Goal: Check status: Check status

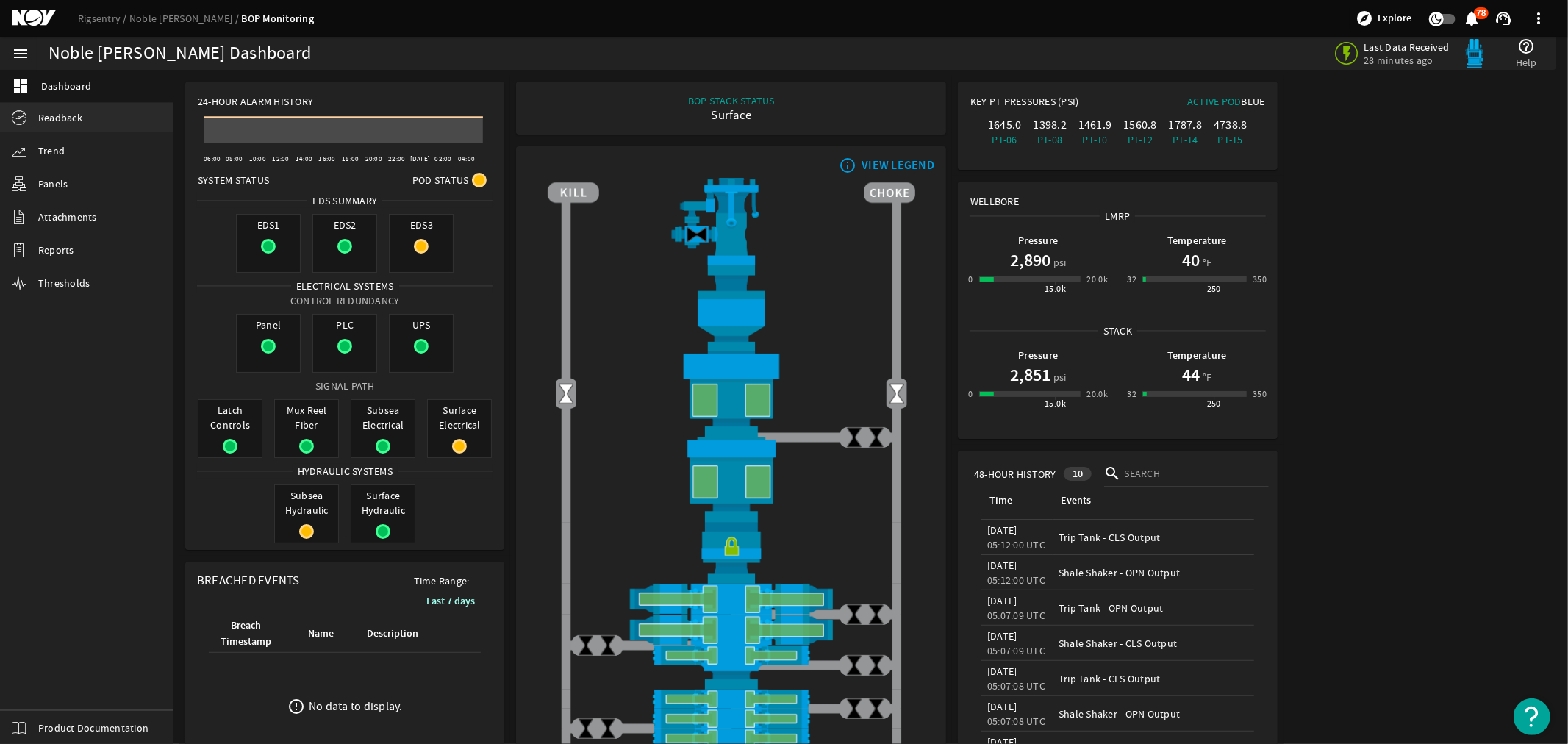
click at [64, 115] on span "Readback" at bounding box center [59, 118] width 44 height 15
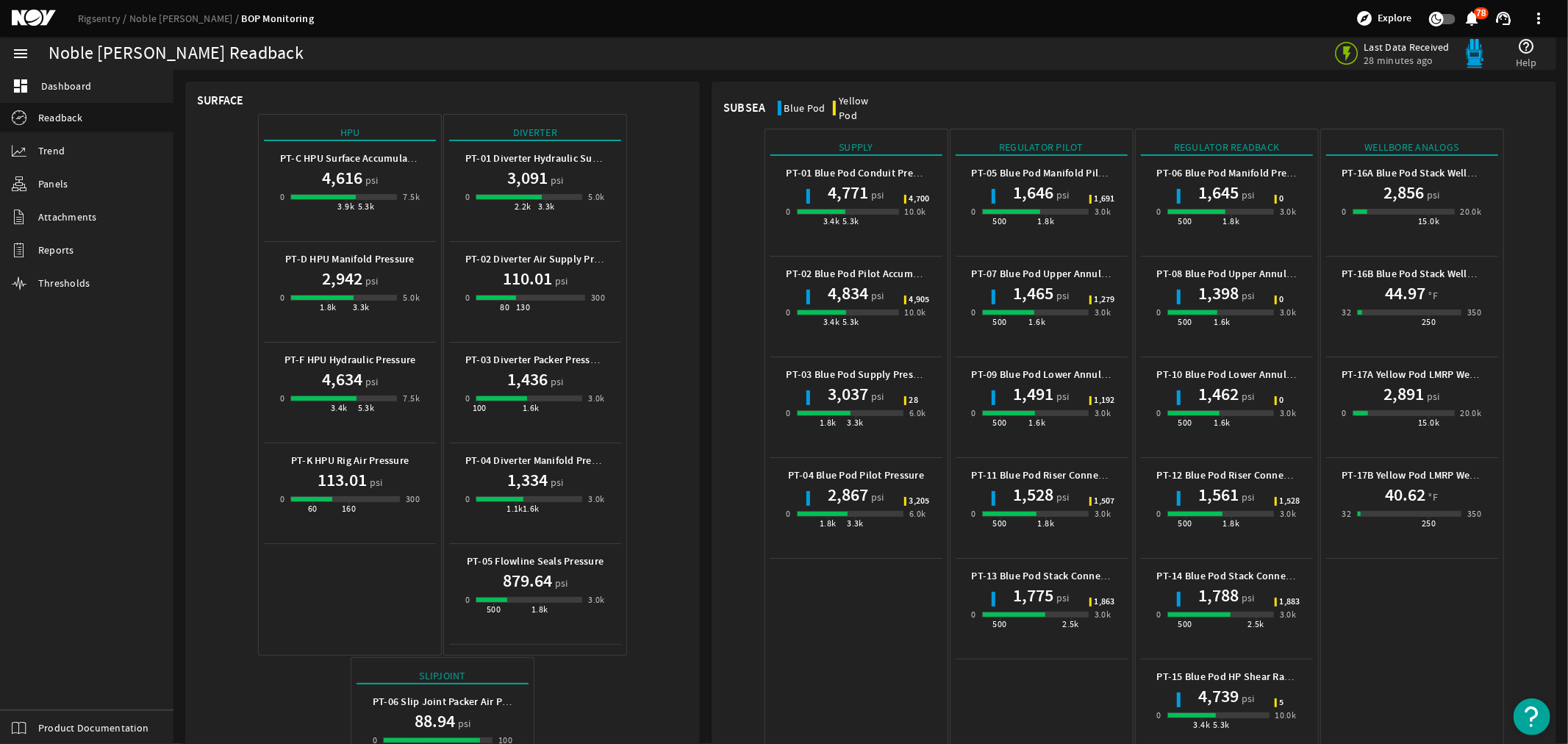
scroll to position [481, 0]
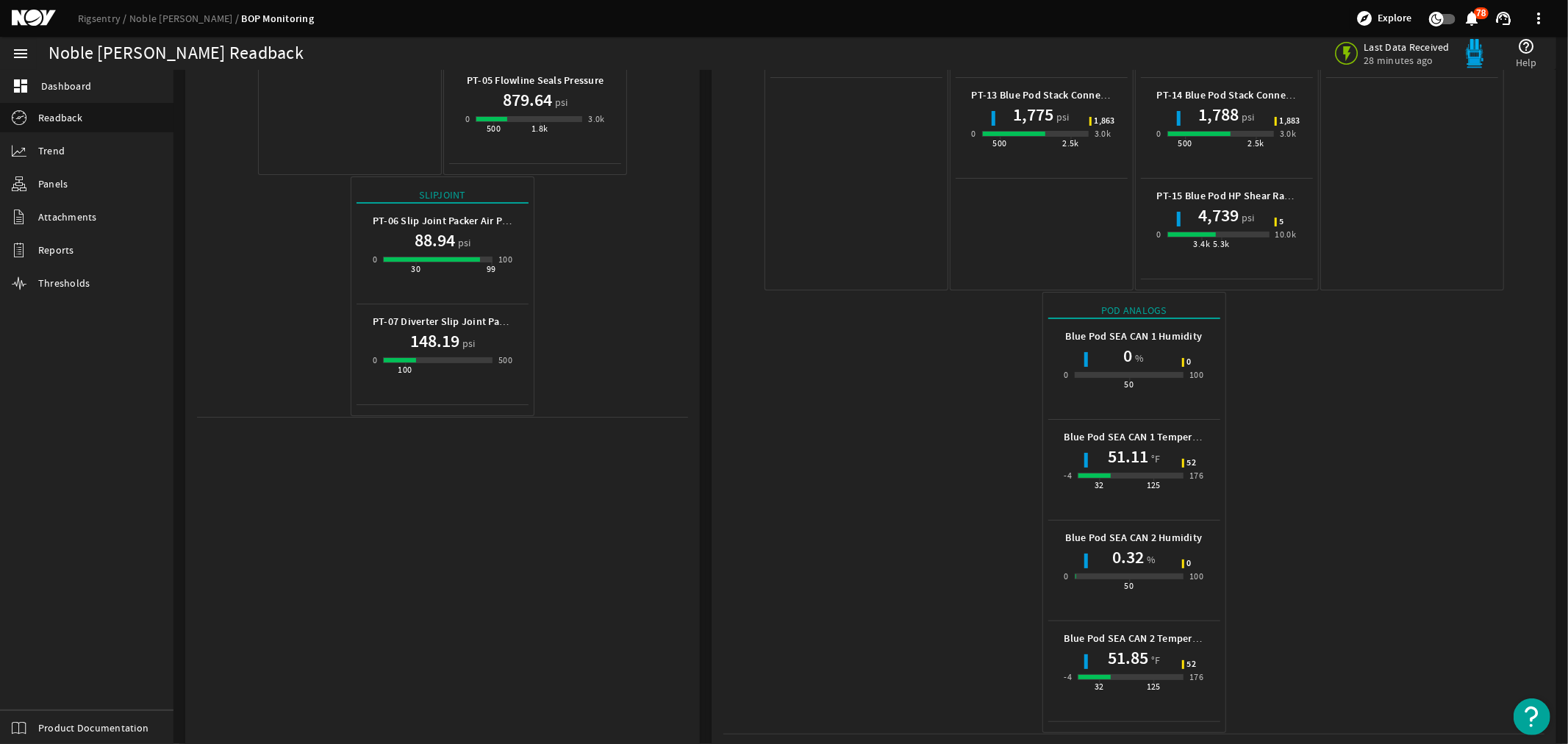
click at [35, 17] on mat-icon at bounding box center [45, 18] width 66 height 17
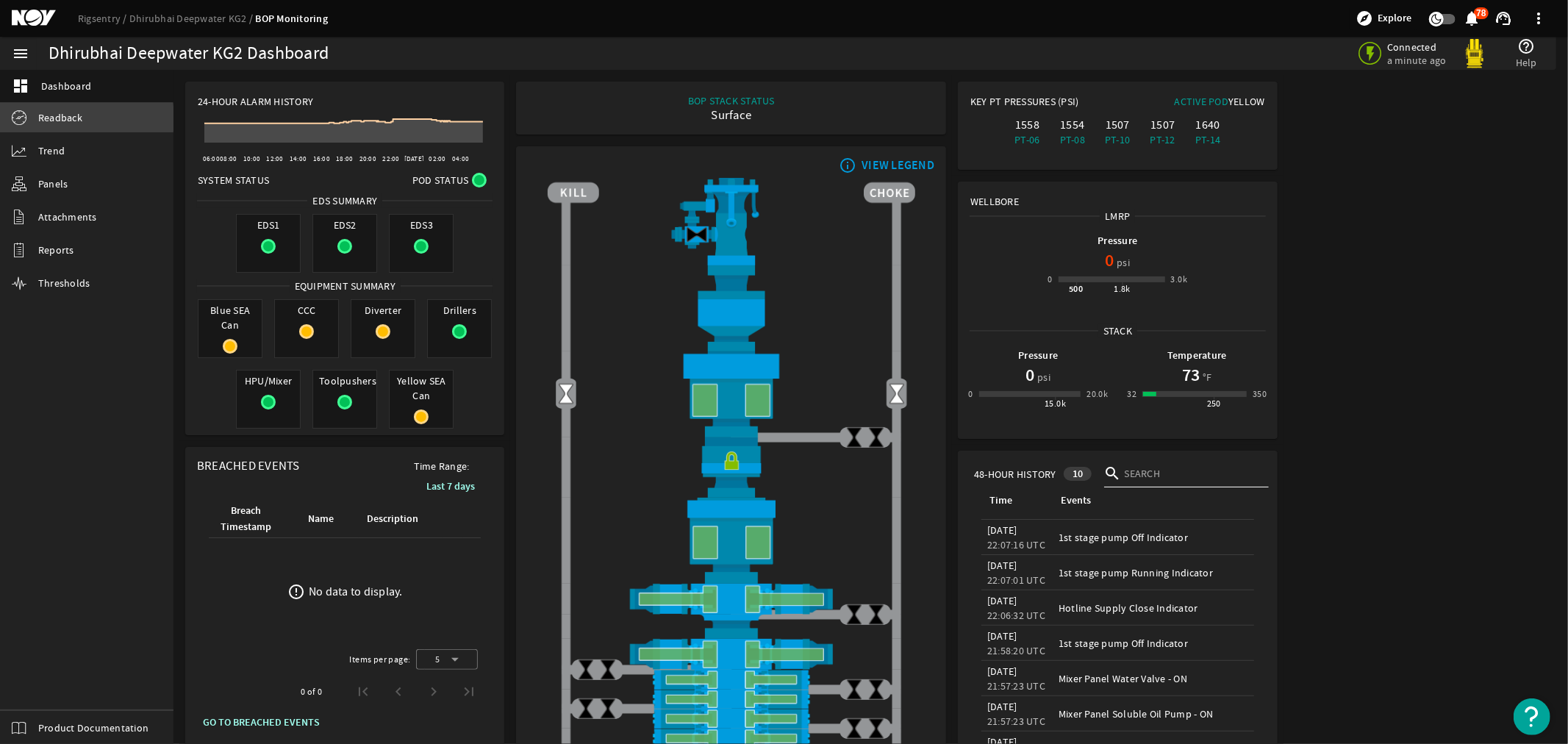
click at [64, 118] on span "Readback" at bounding box center [59, 118] width 44 height 15
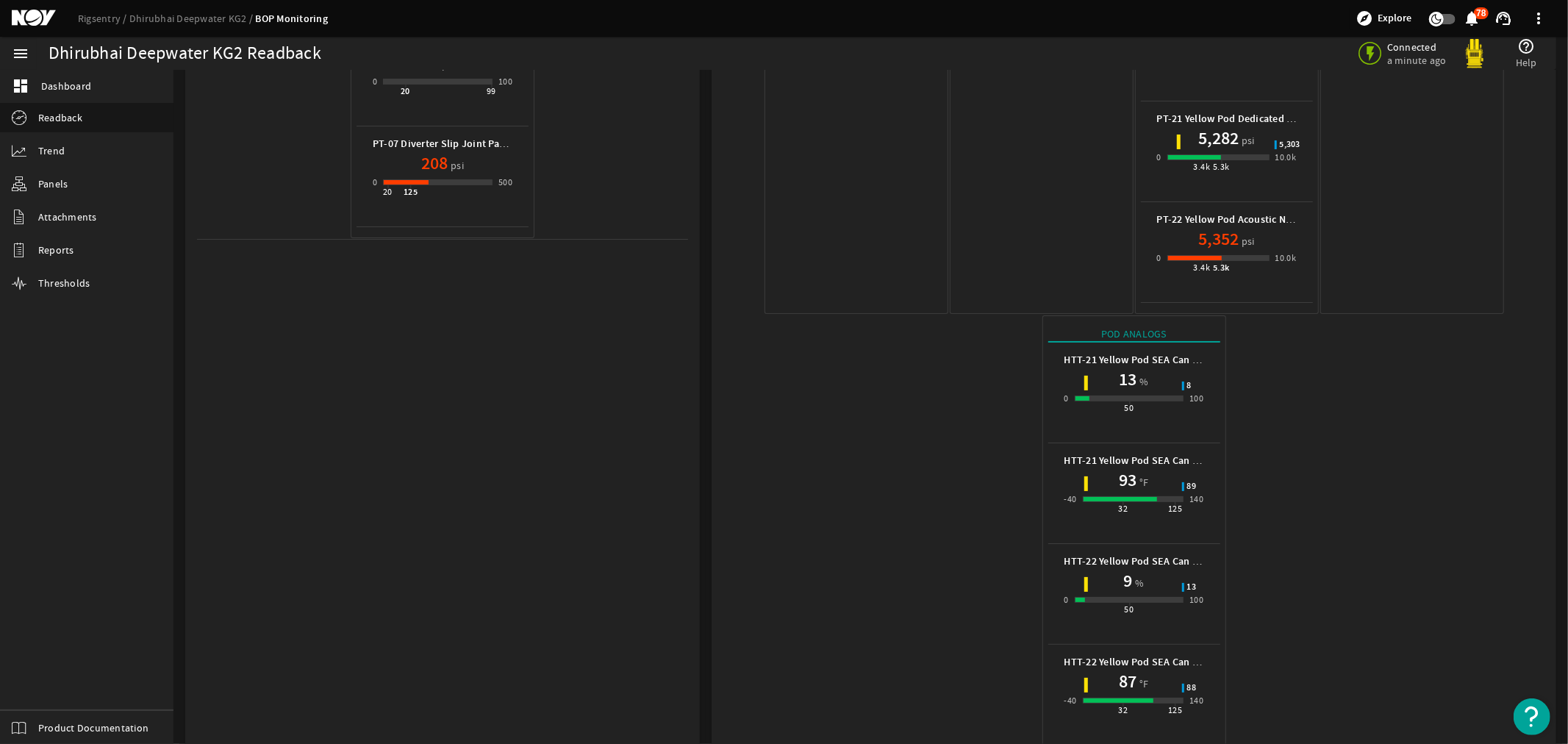
scroll to position [681, 0]
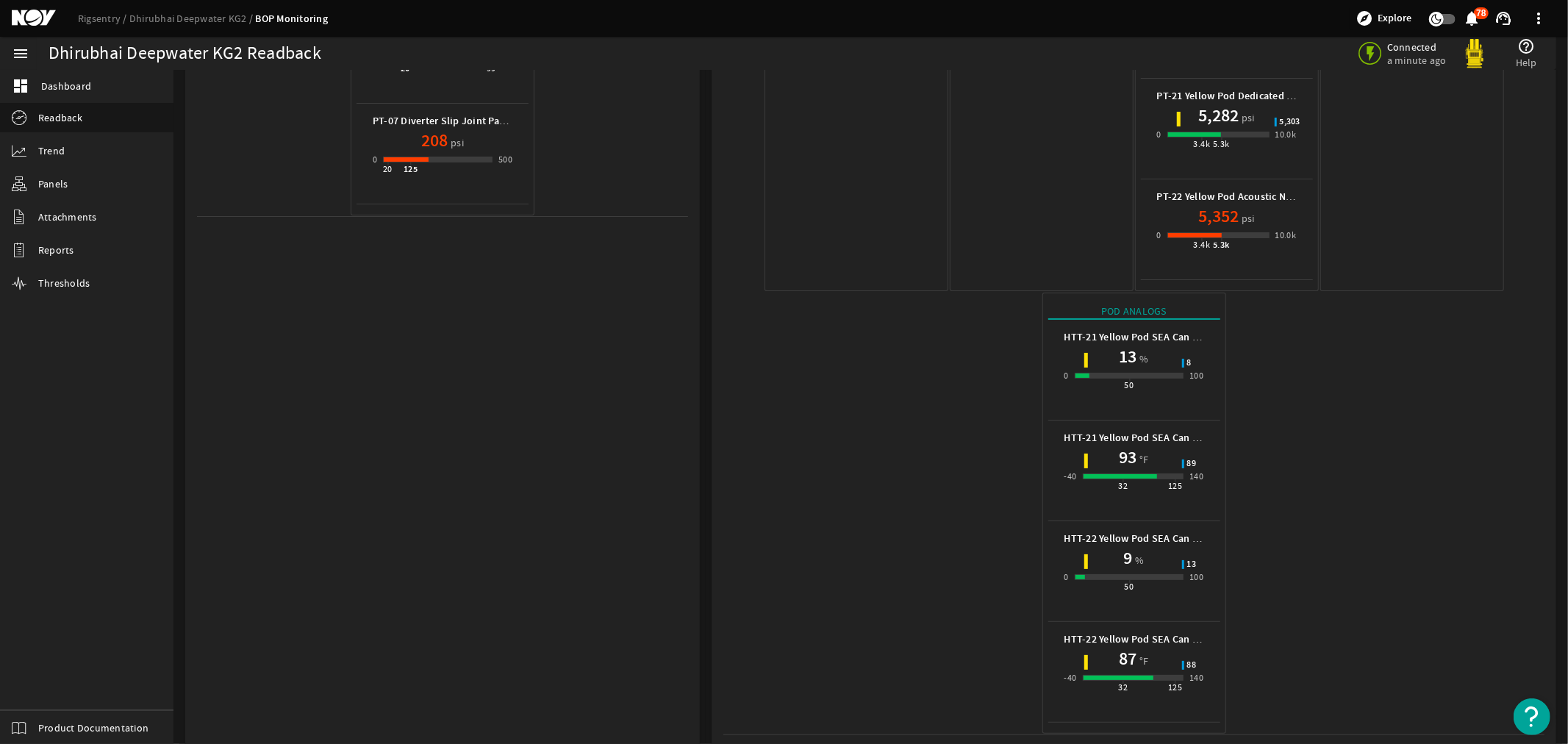
click at [31, 16] on mat-icon at bounding box center [45, 18] width 66 height 17
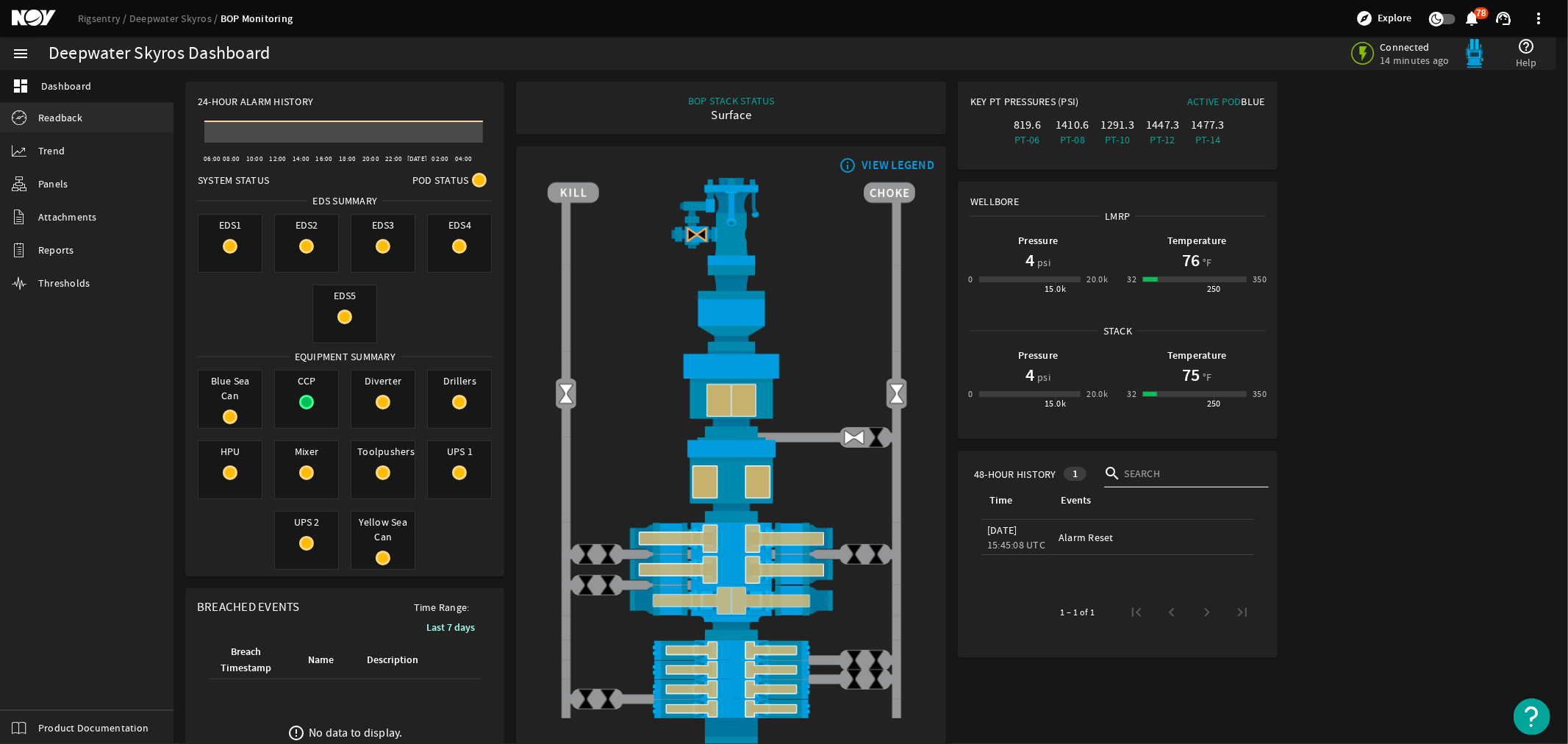
click at [55, 115] on span "Readback" at bounding box center [59, 118] width 44 height 15
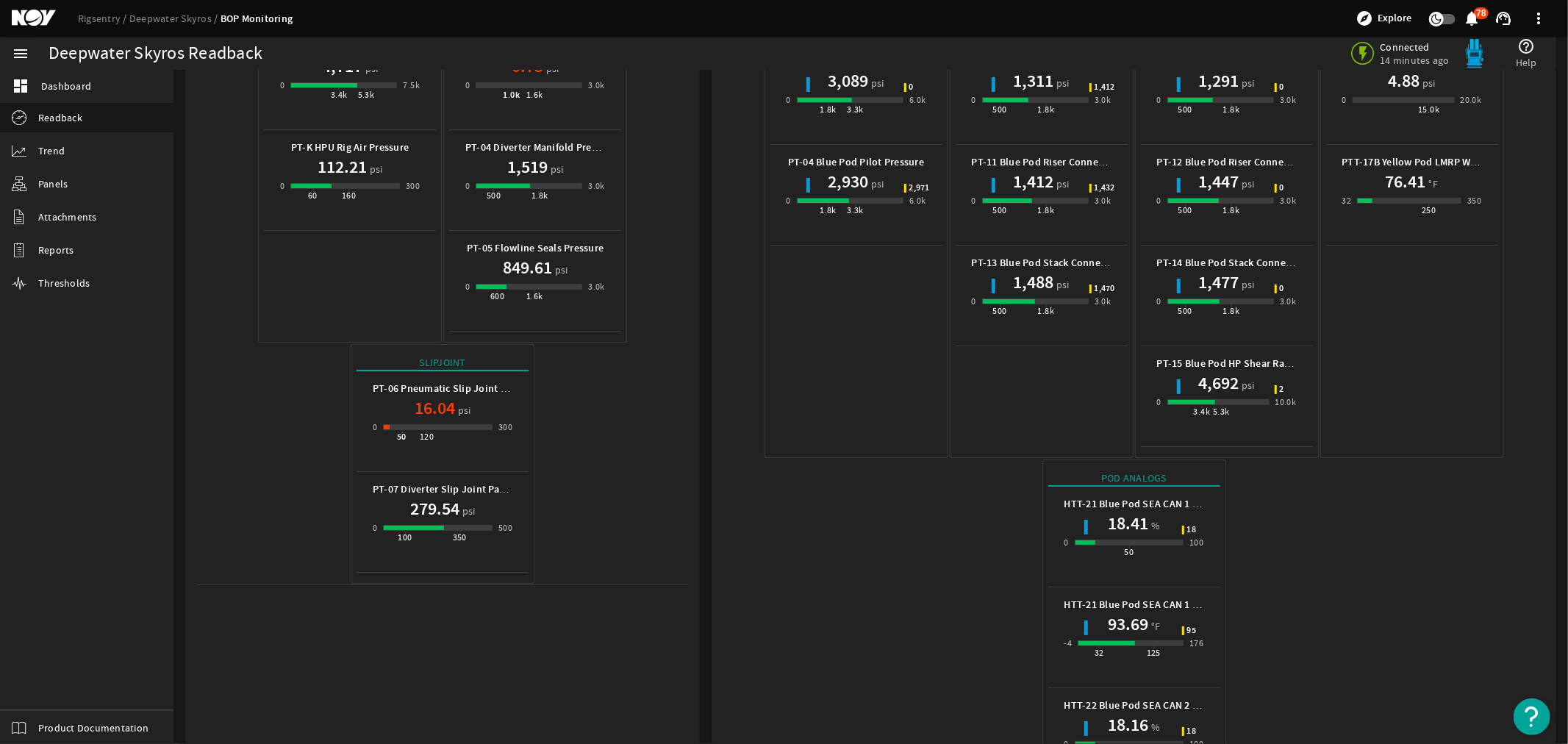
scroll to position [481, 0]
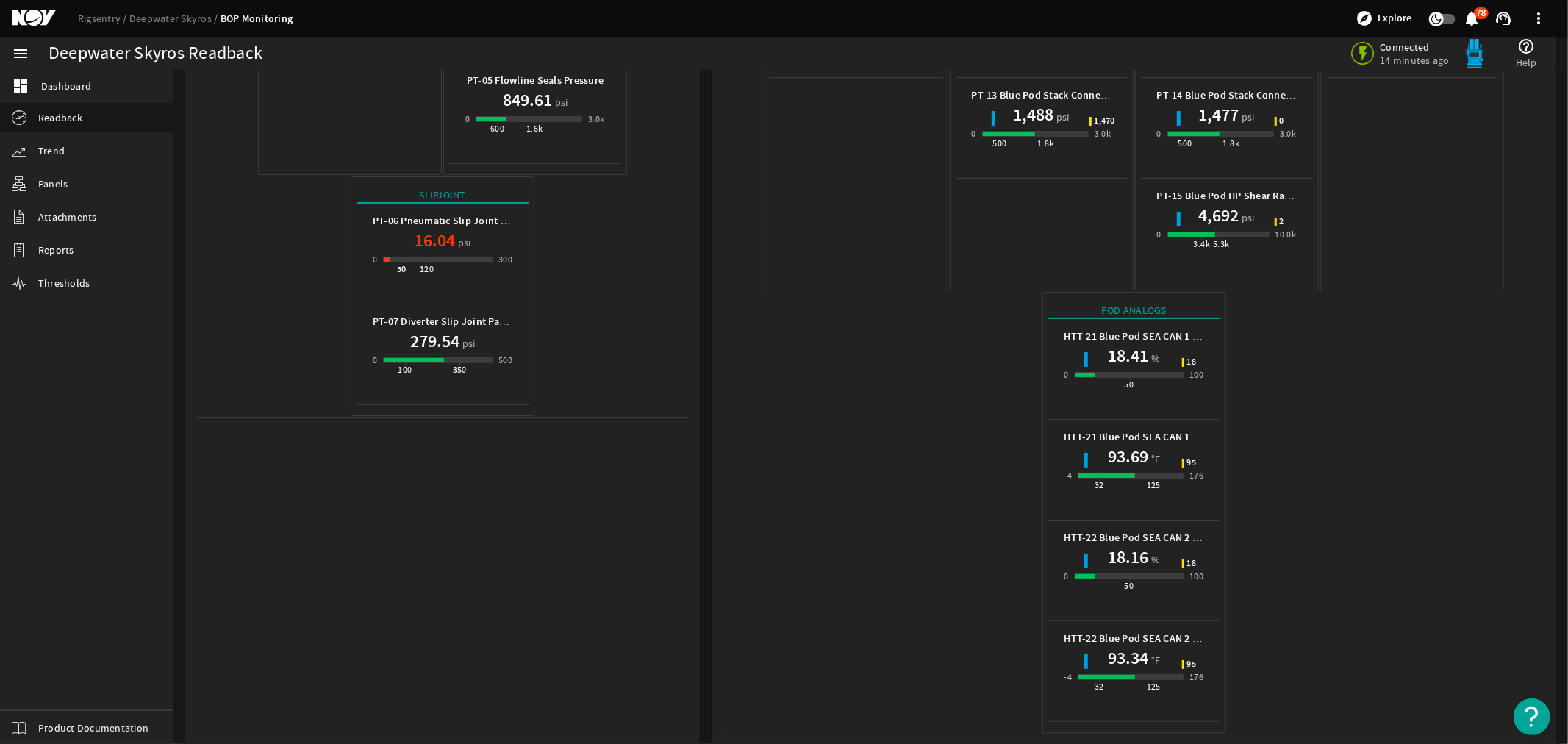
click at [31, 18] on mat-icon at bounding box center [45, 18] width 66 height 17
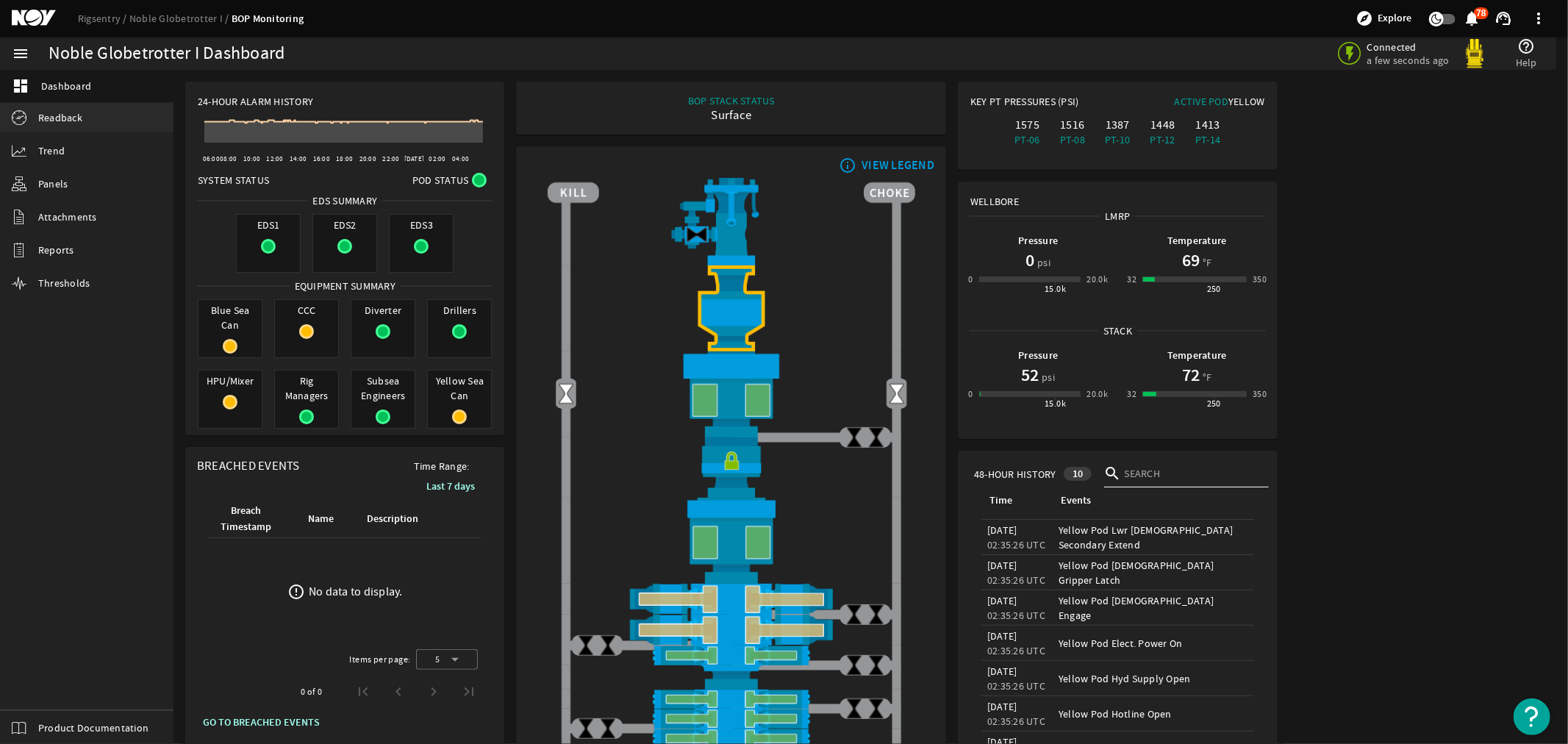
click at [44, 118] on span "Readback" at bounding box center [59, 118] width 44 height 15
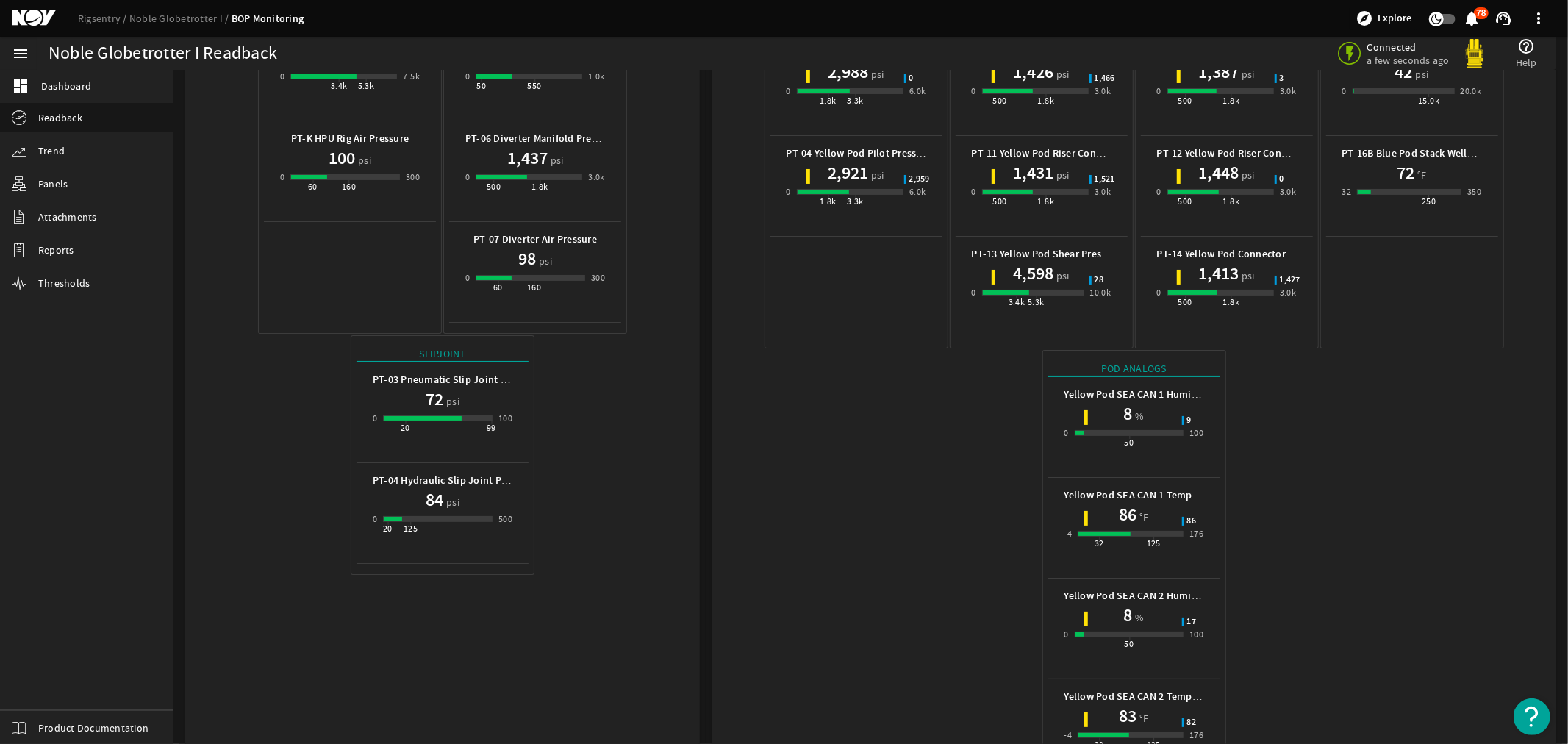
scroll to position [379, 0]
